Goal: Navigation & Orientation: Find specific page/section

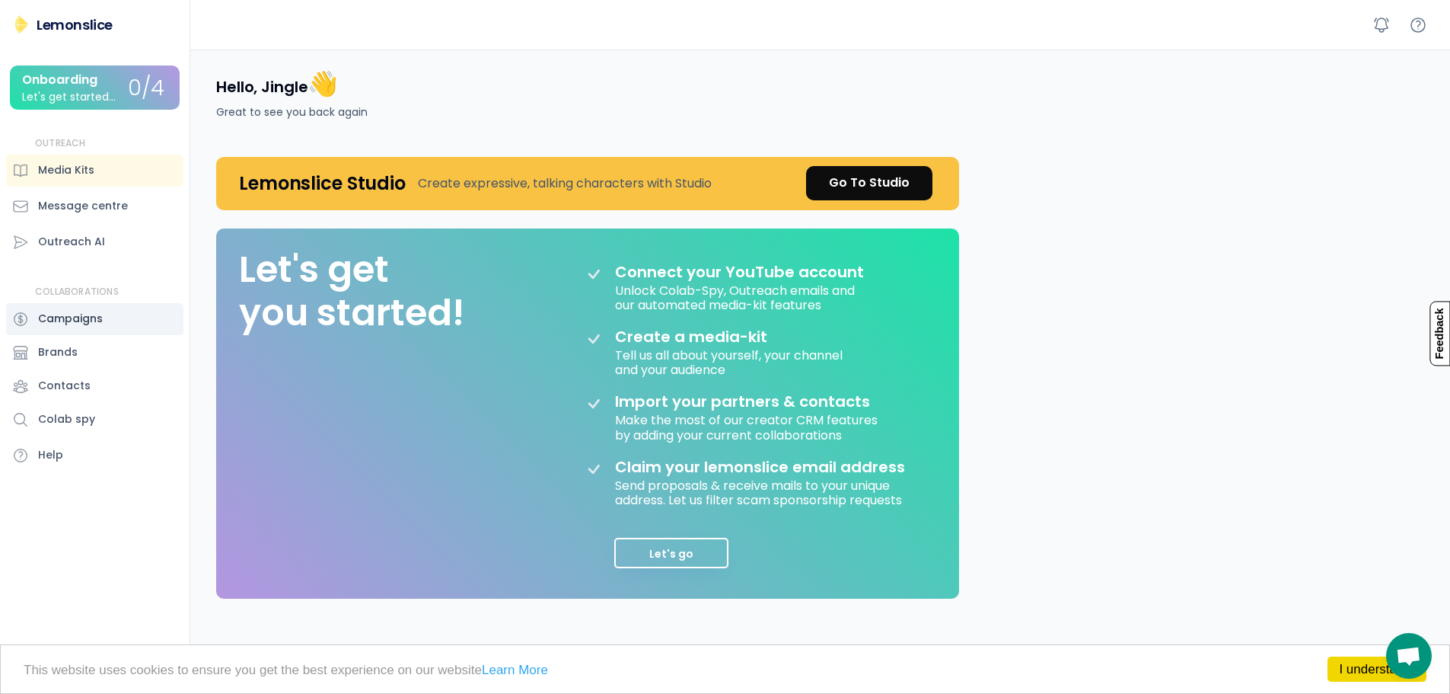
click at [63, 321] on div "Campaigns" at bounding box center [70, 319] width 65 height 16
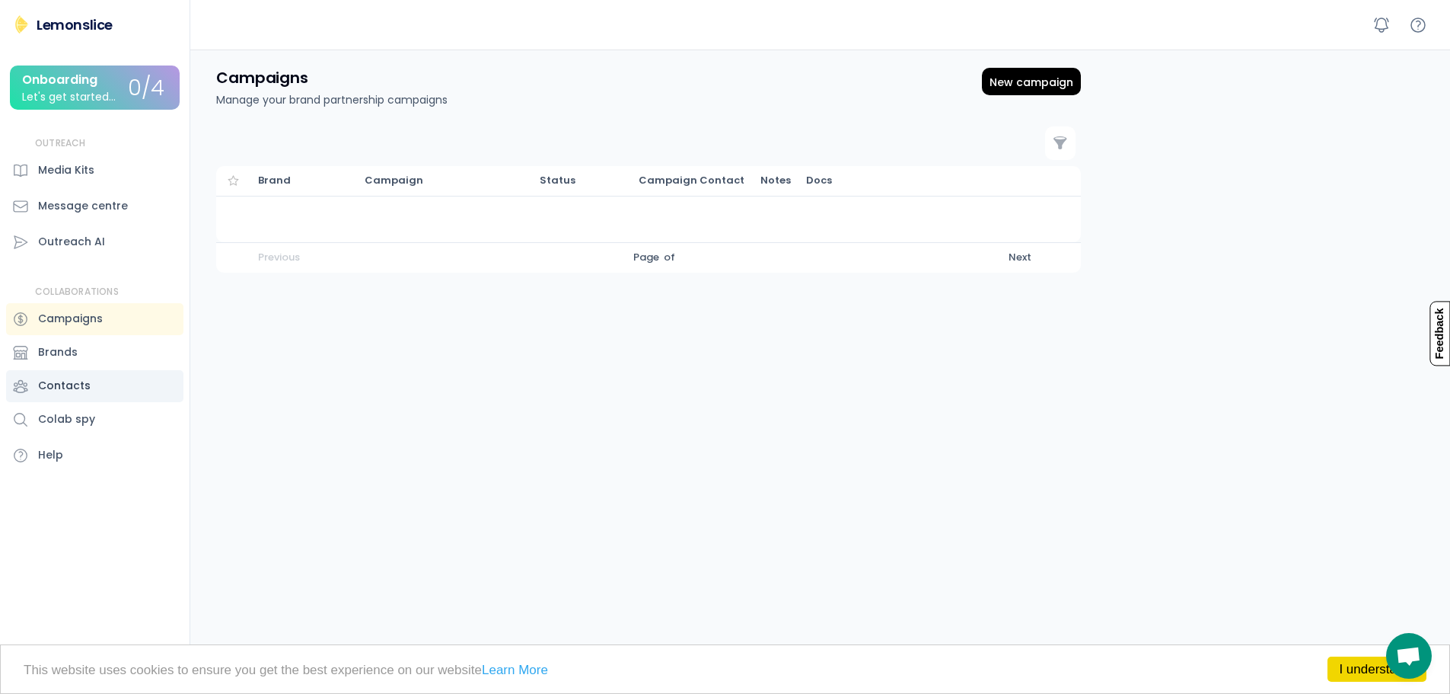
click at [75, 384] on div "Contacts" at bounding box center [64, 386] width 53 height 16
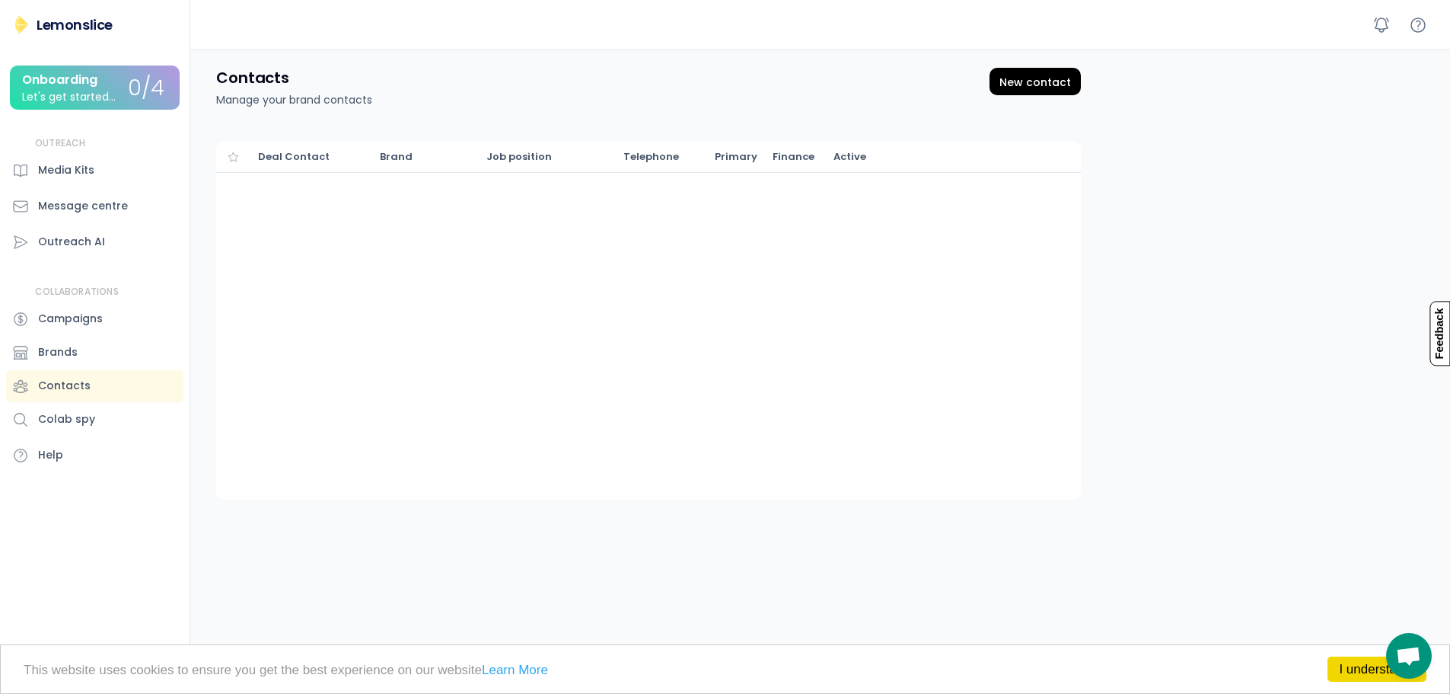
click at [95, 188] on div "OUTREACH Media Kits Message centre Outreach AI" at bounding box center [94, 197] width 177 height 121
click at [84, 167] on div "Media Kits" at bounding box center [66, 170] width 56 height 16
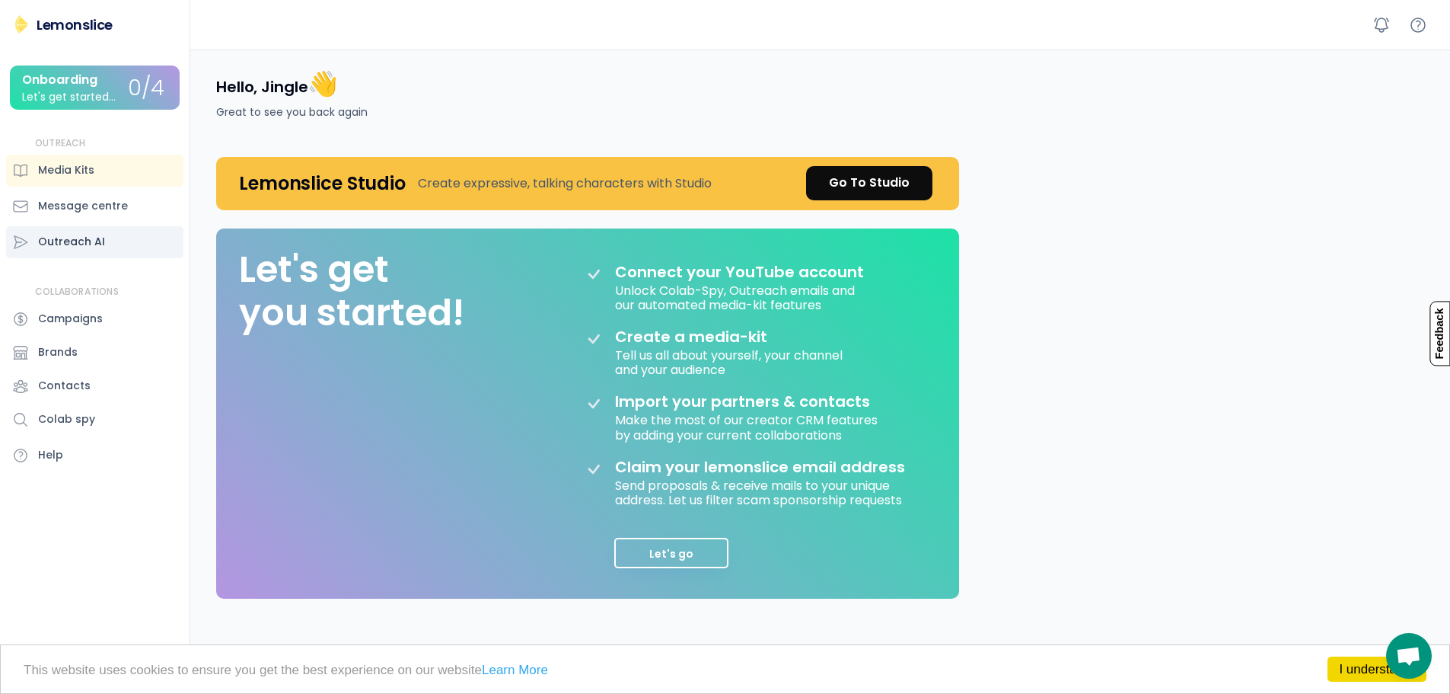
click at [108, 244] on div "Outreach AI" at bounding box center [94, 242] width 177 height 32
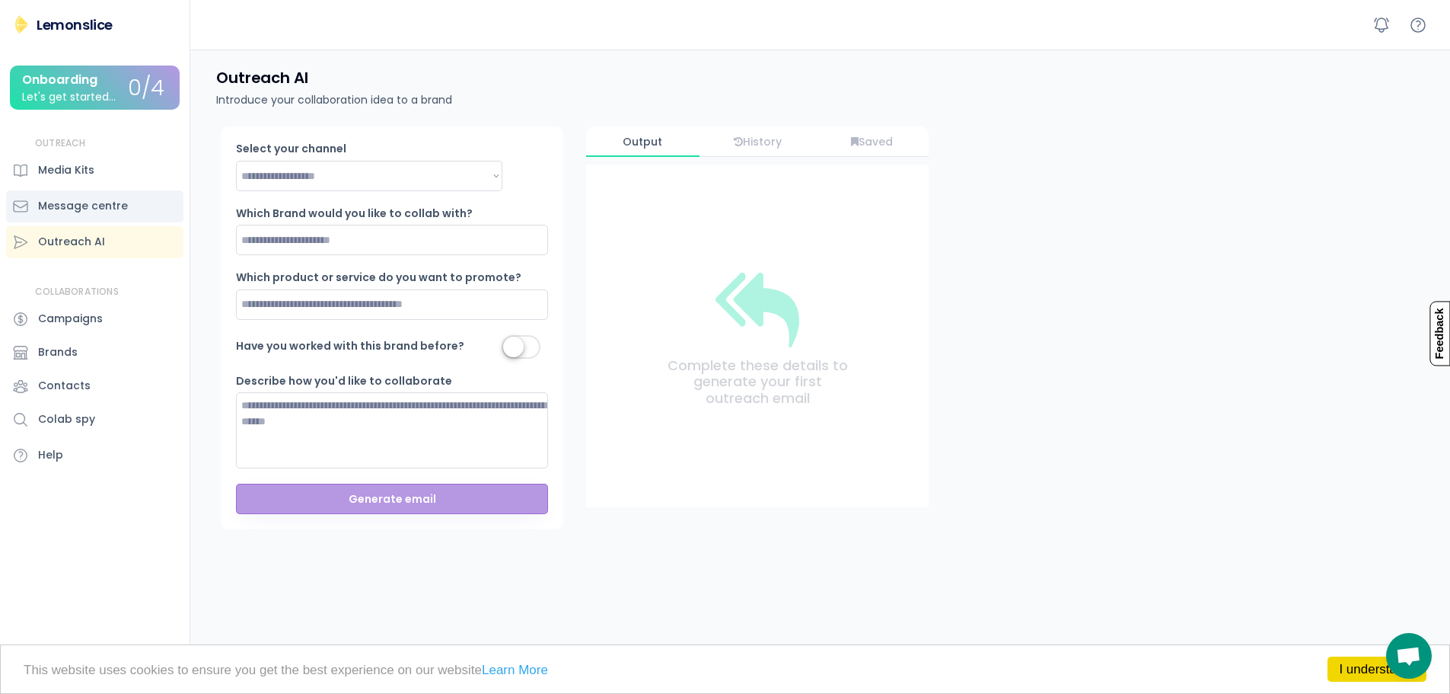
click at [108, 193] on div "Message centre" at bounding box center [94, 206] width 177 height 32
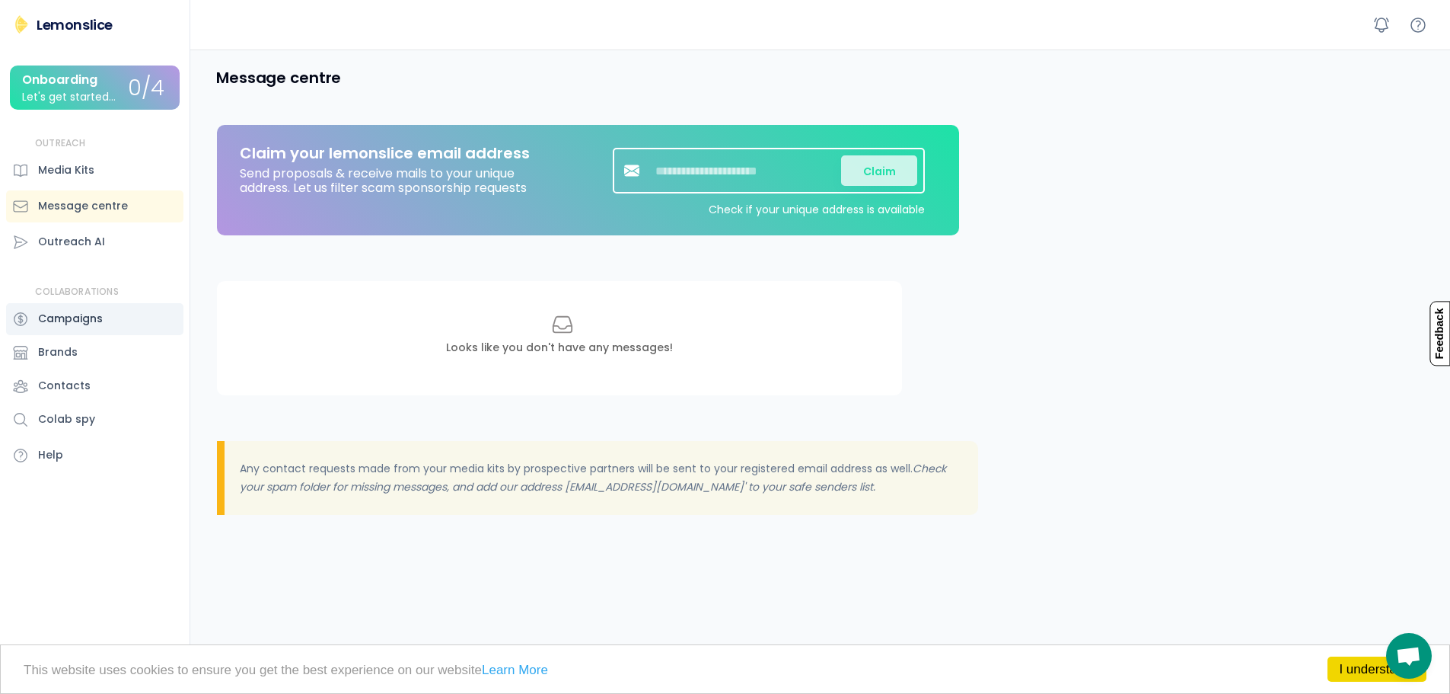
click at [65, 312] on div "Campaigns" at bounding box center [70, 319] width 65 height 16
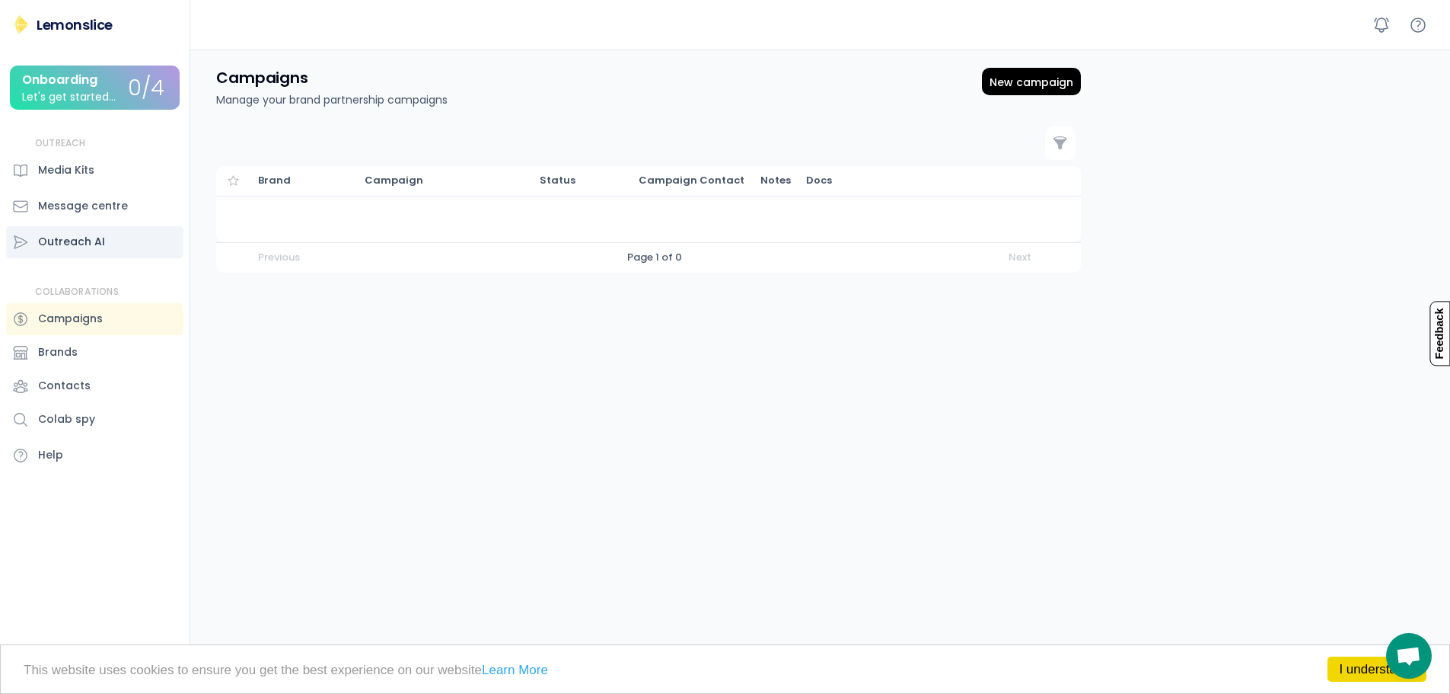
click at [75, 236] on div "Outreach AI" at bounding box center [71, 242] width 67 height 16
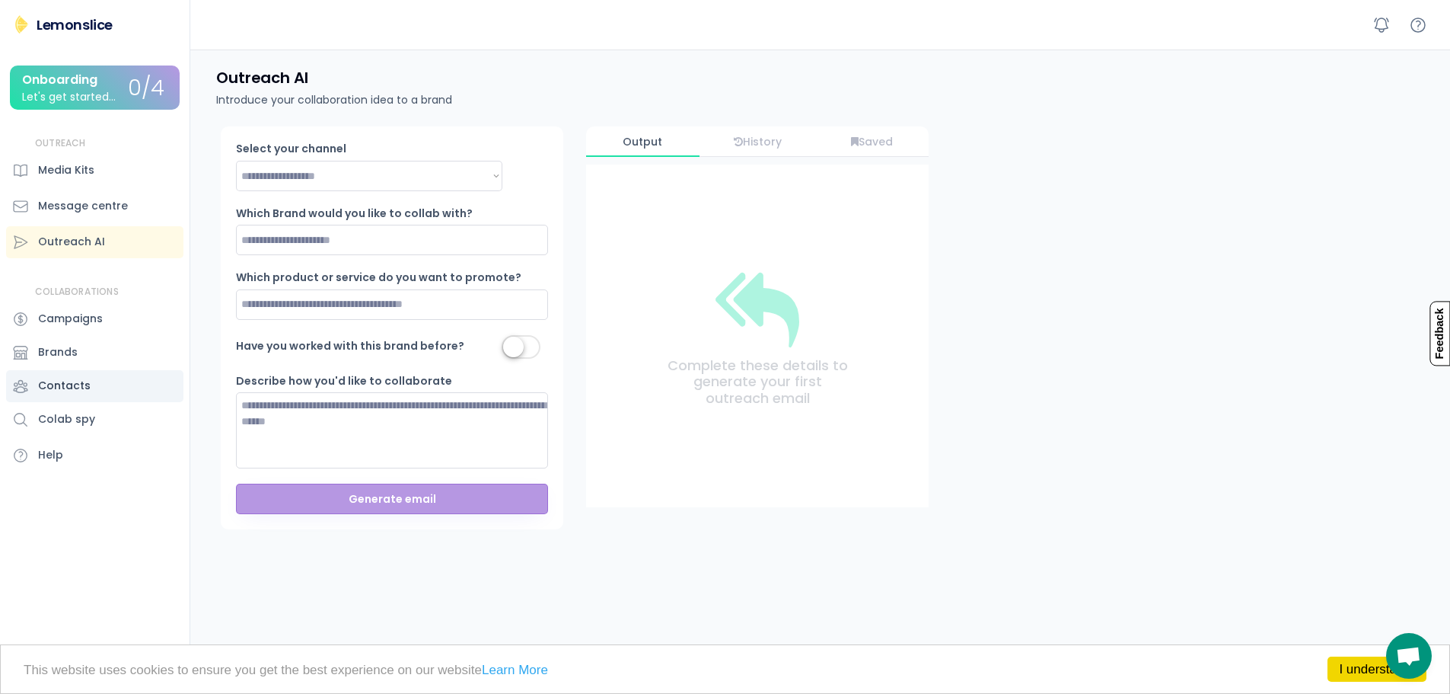
click at [87, 384] on div "Contacts" at bounding box center [64, 386] width 53 height 16
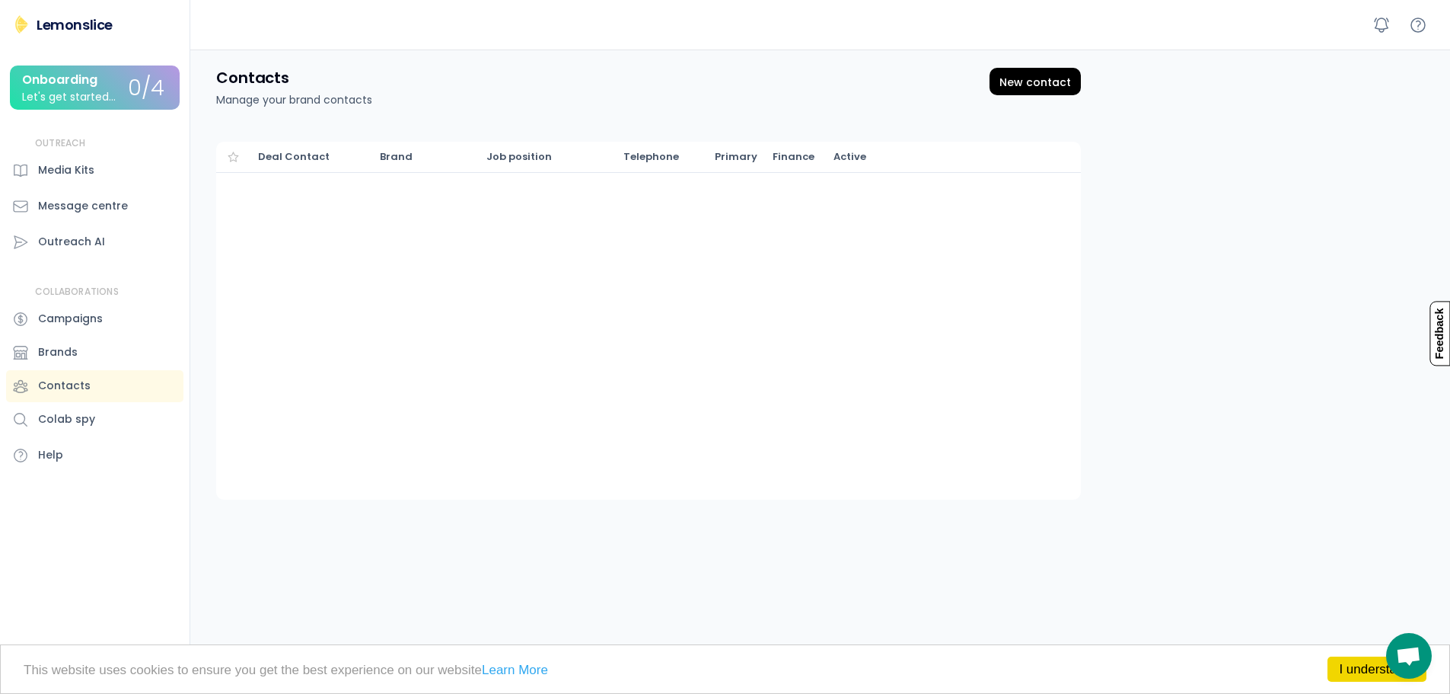
click at [66, 94] on div "Let's get started..." at bounding box center [69, 96] width 94 height 11
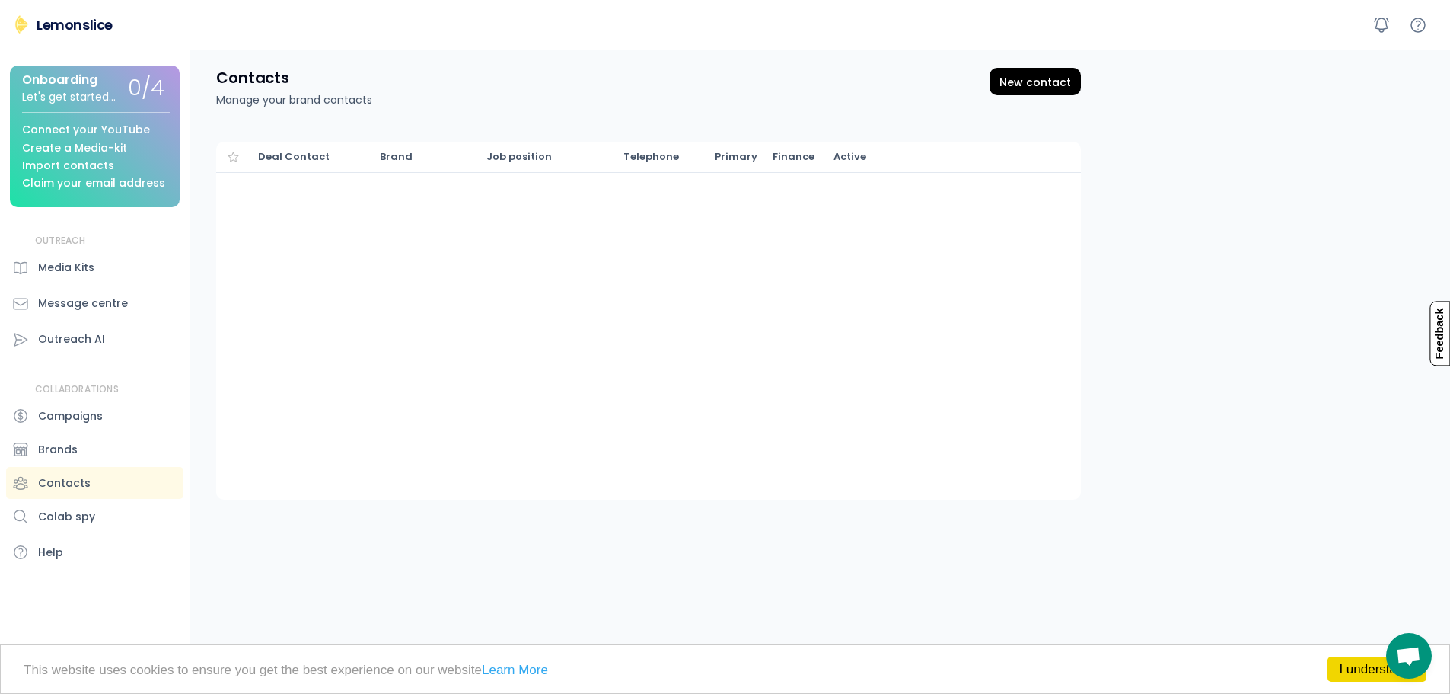
click at [95, 88] on div "Onboarding Let's get started..." at bounding box center [75, 88] width 106 height 30
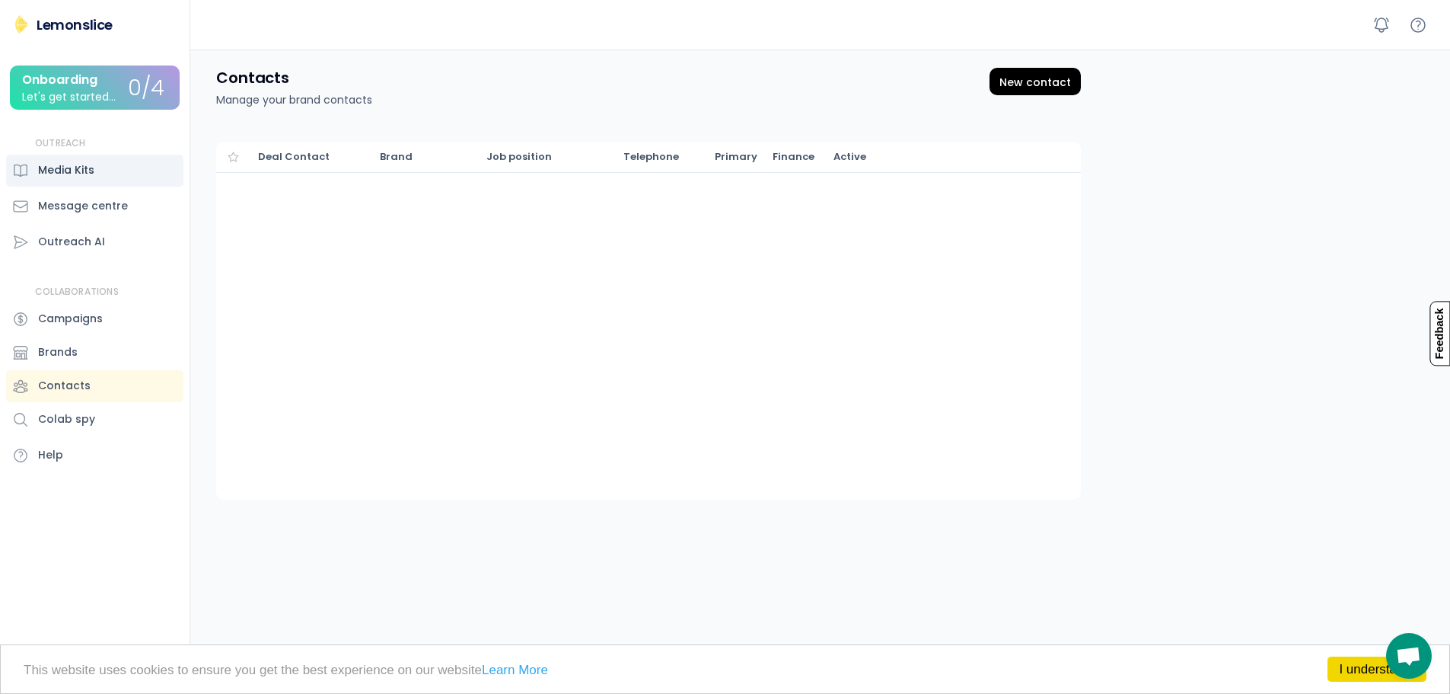
click at [97, 161] on div "Media Kits" at bounding box center [94, 171] width 177 height 32
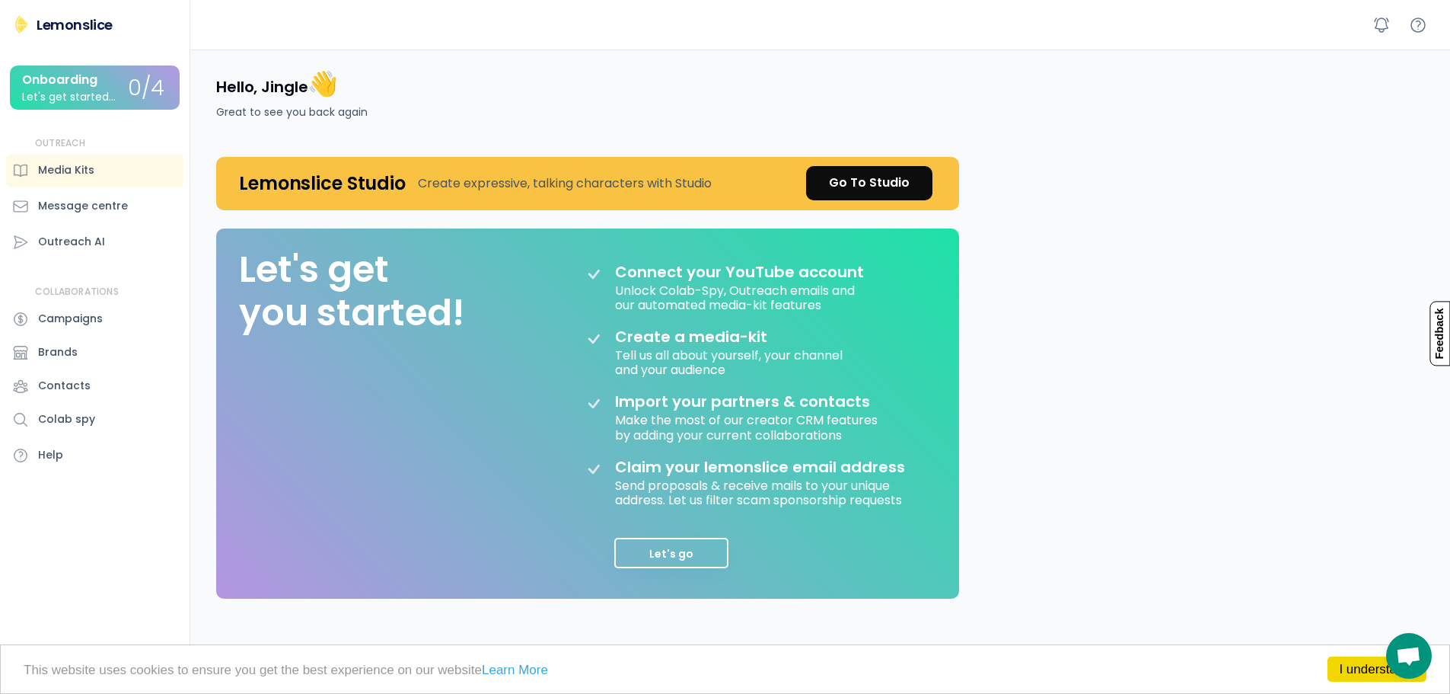
click at [289, 96] on h4 "Hello, Jingle 👋" at bounding box center [277, 84] width 122 height 32
click at [340, 116] on div "Great to see you back again" at bounding box center [291, 112] width 151 height 16
click at [877, 193] on link "Go To Studio" at bounding box center [869, 183] width 126 height 34
